Goal: Use online tool/utility: Use online tool/utility

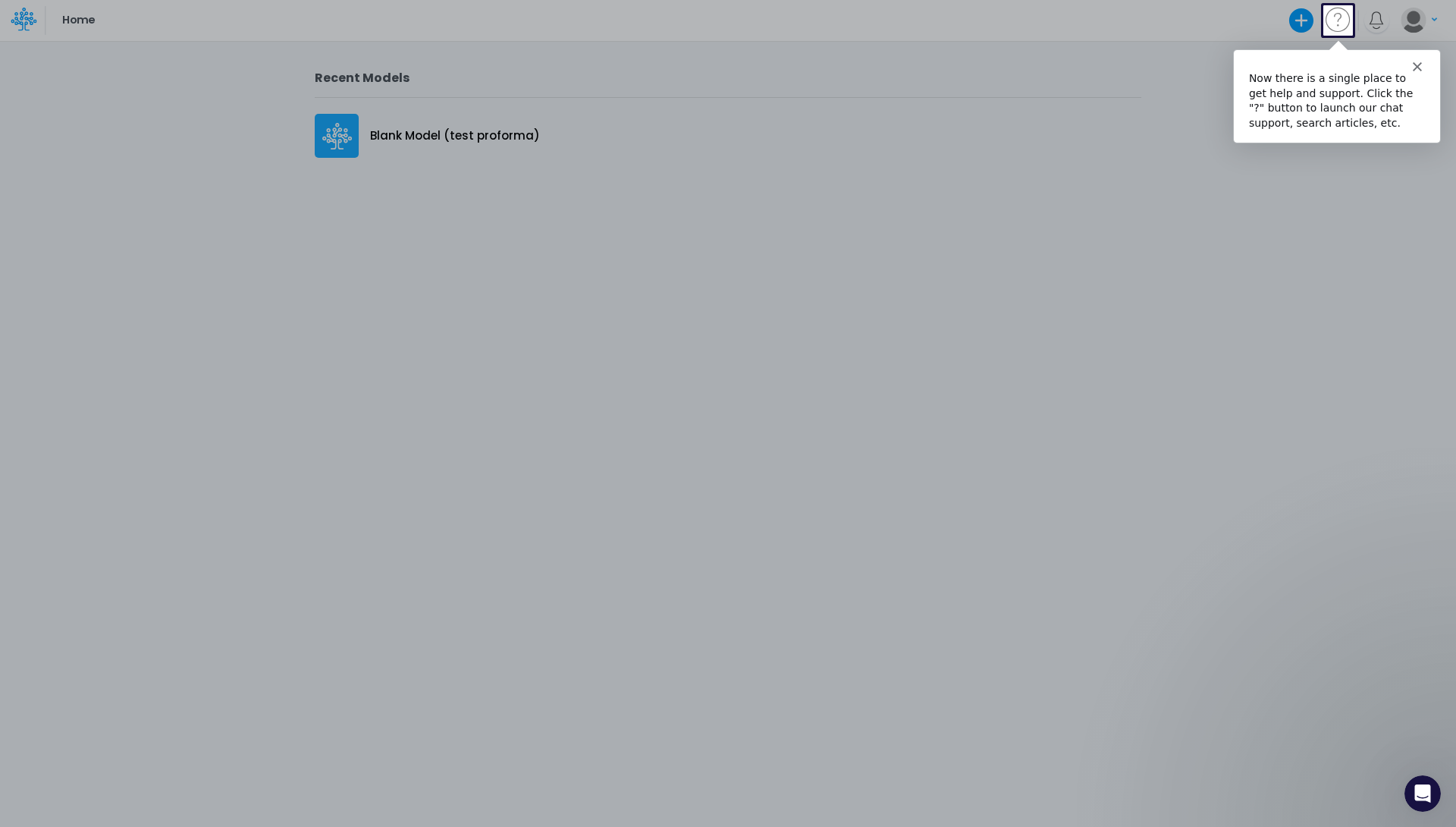
click at [872, 266] on div at bounding box center [728, 431] width 1456 height 792
click at [1413, 66] on icon "Close" at bounding box center [1416, 64] width 9 height 9
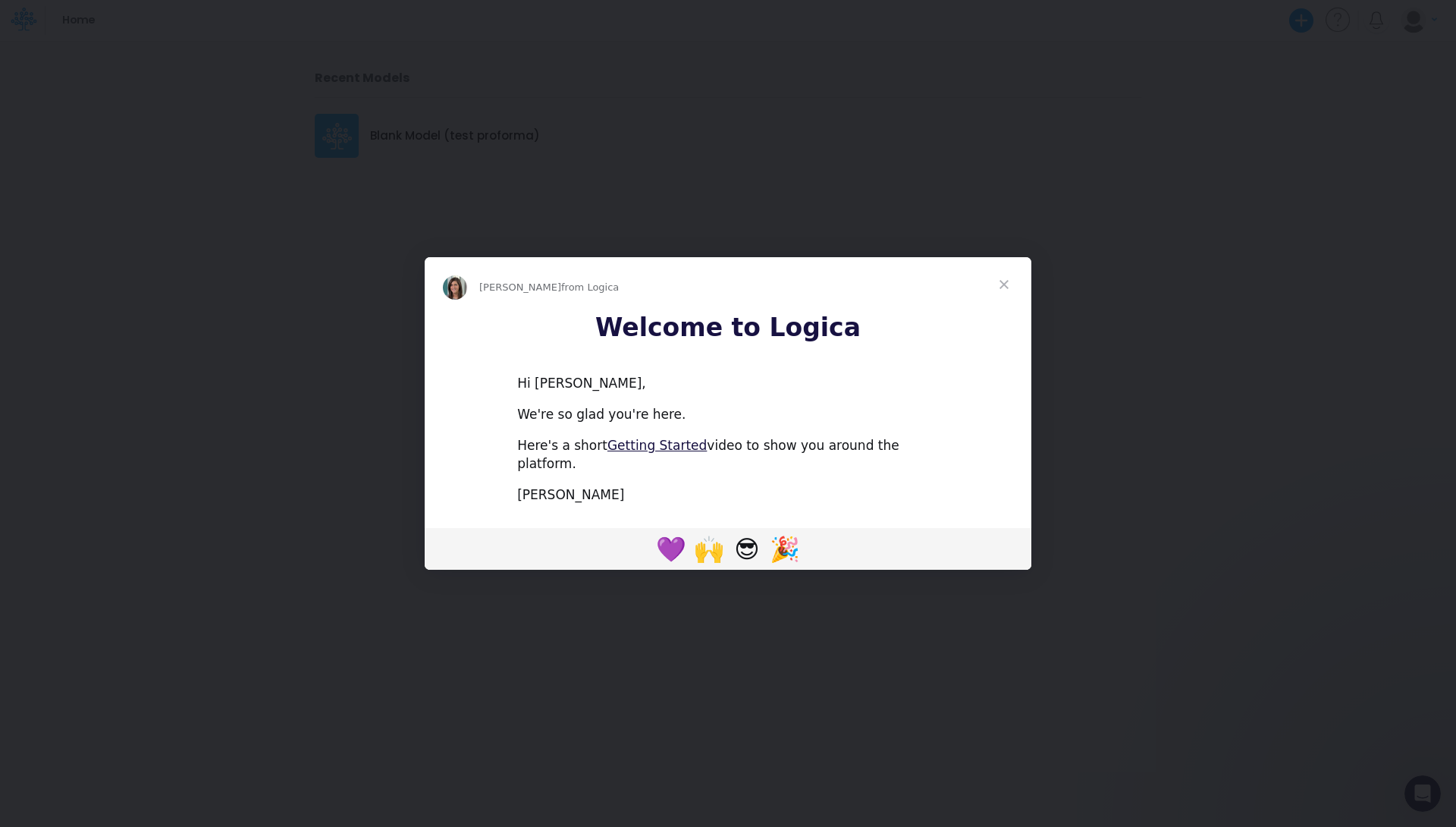
click at [1006, 288] on span "Close" at bounding box center [1003, 284] width 55 height 55
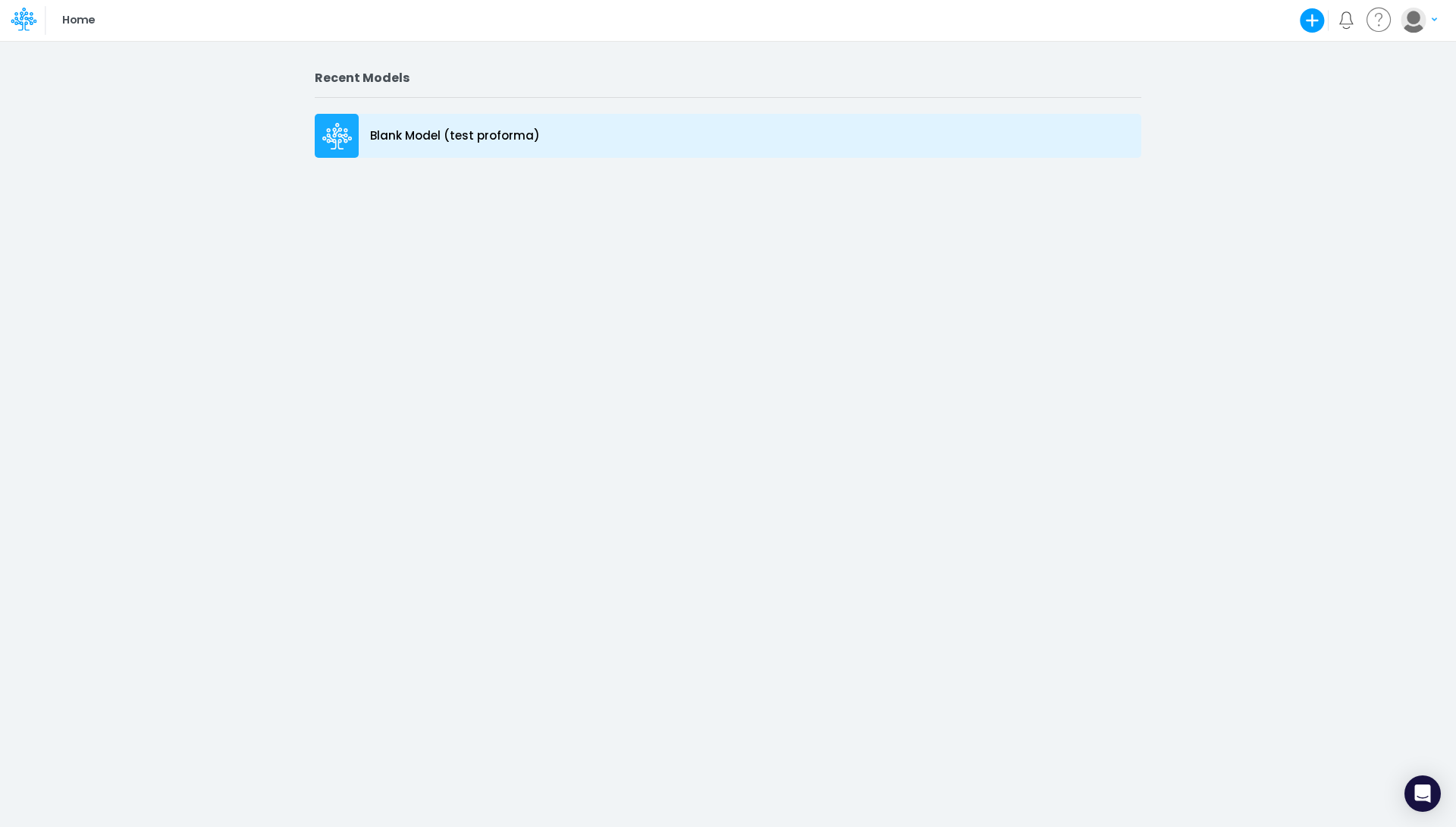
click at [536, 132] on div "Blank Model (test proforma)" at bounding box center [728, 136] width 827 height 44
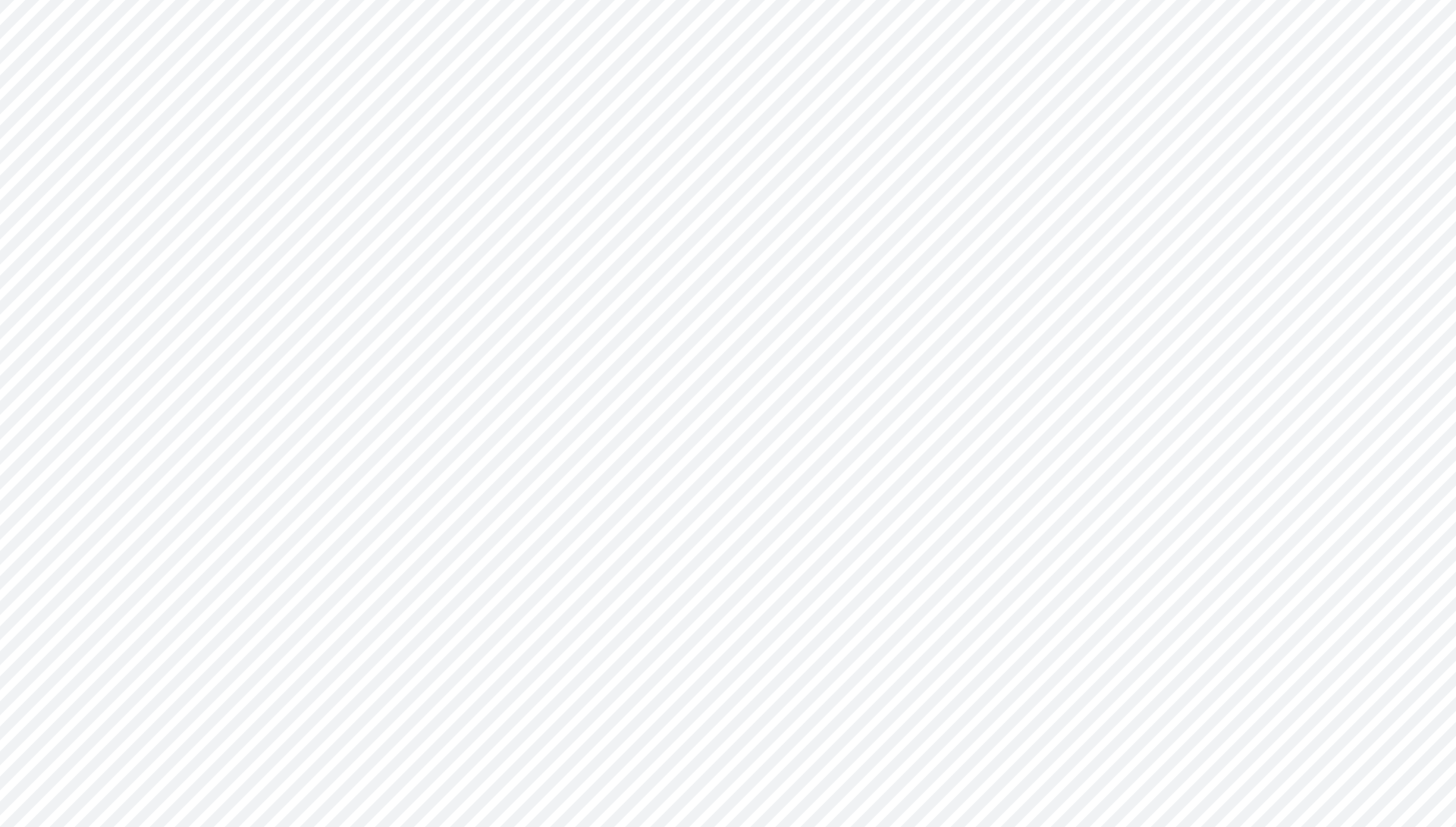
type input "0"
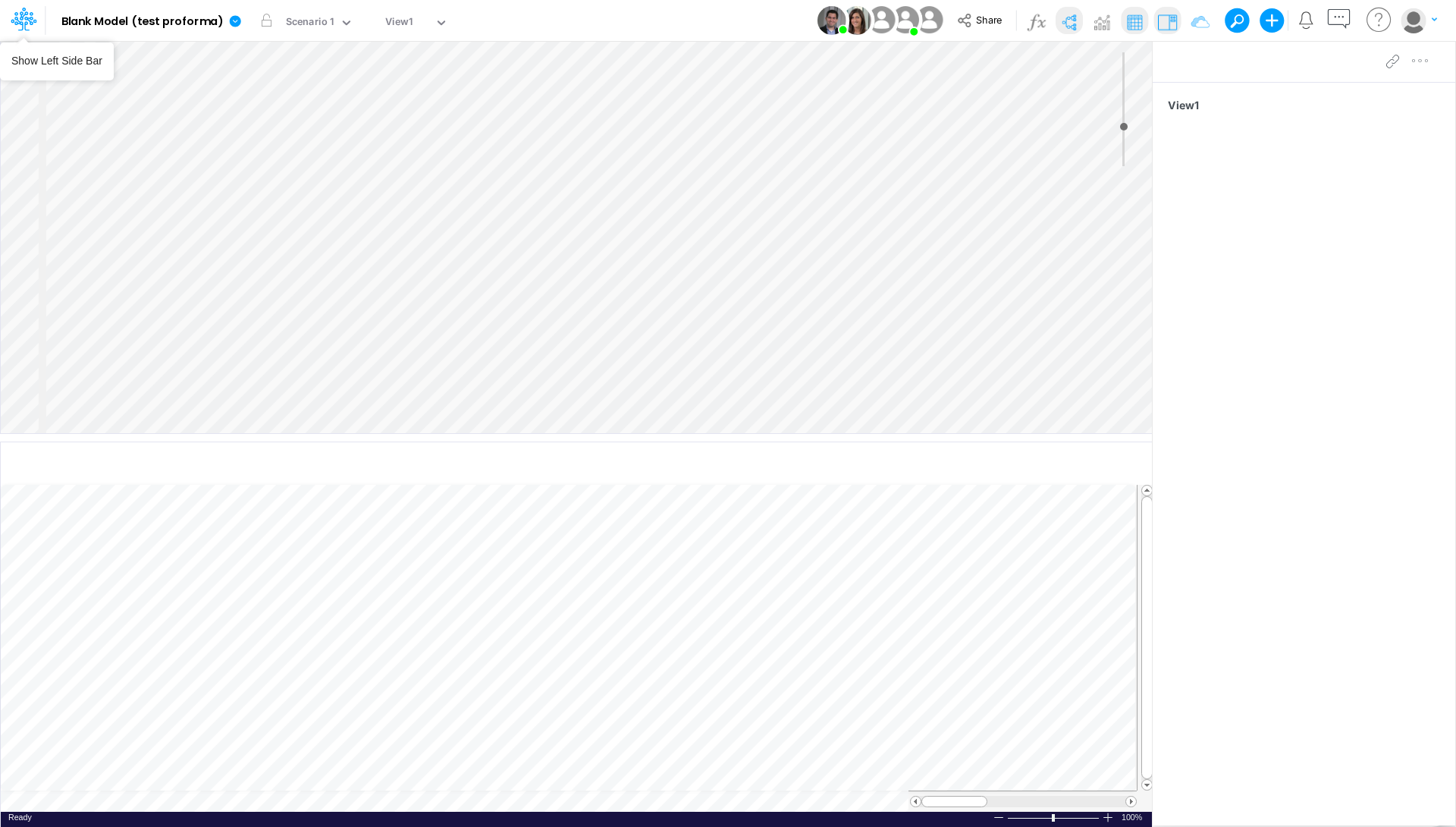
click at [35, 31] on icon at bounding box center [23, 18] width 26 height 26
